Goal: Task Accomplishment & Management: Manage account settings

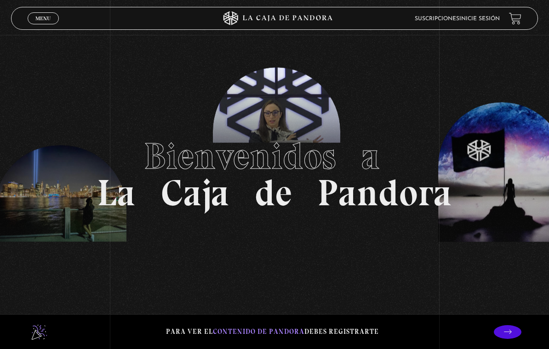
click at [40, 24] on link "Menu Cerrar" at bounding box center [43, 18] width 31 height 12
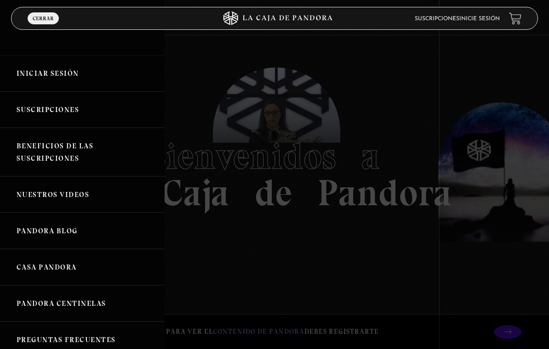
click at [36, 78] on link "Iniciar Sesión" at bounding box center [82, 73] width 165 height 36
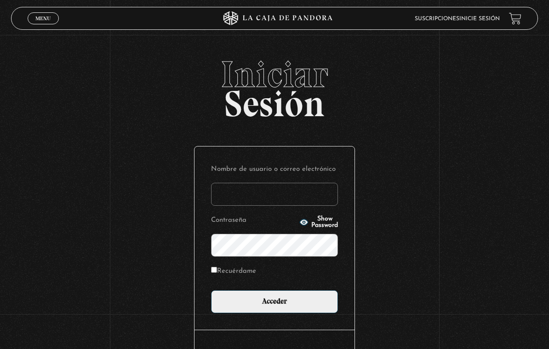
click at [309, 195] on input "Nombre de usuario o correo electrónico" at bounding box center [274, 194] width 127 height 23
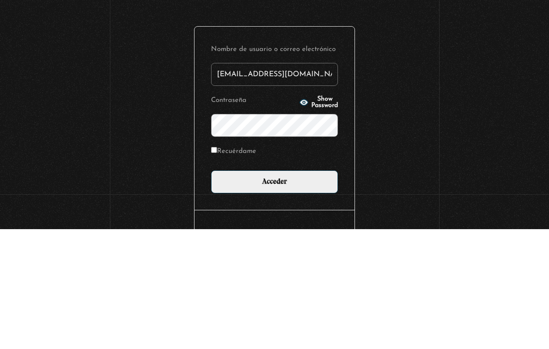
type input "danialbonico@live.com"
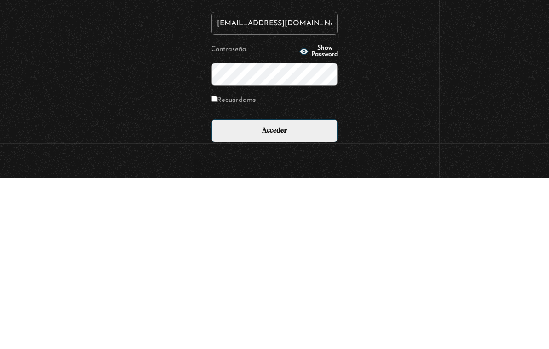
click at [306, 291] on input "Acceder" at bounding box center [274, 302] width 127 height 23
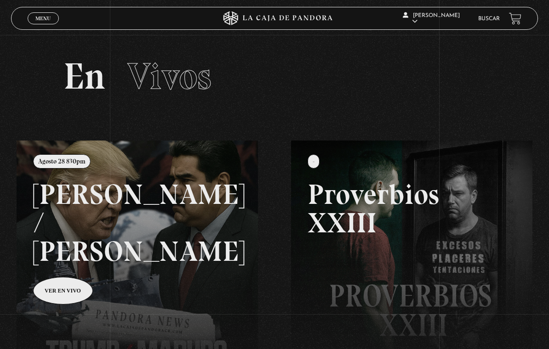
click at [63, 278] on link at bounding box center [291, 315] width 549 height 349
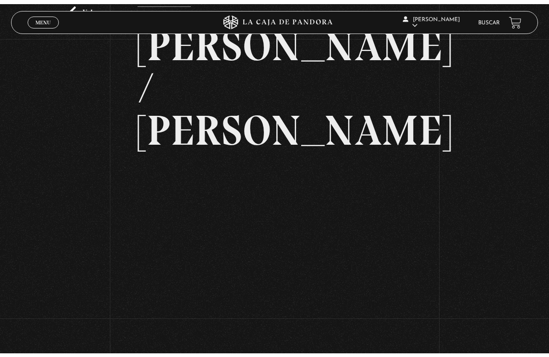
scroll to position [11, 0]
